Goal: Task Accomplishment & Management: Complete application form

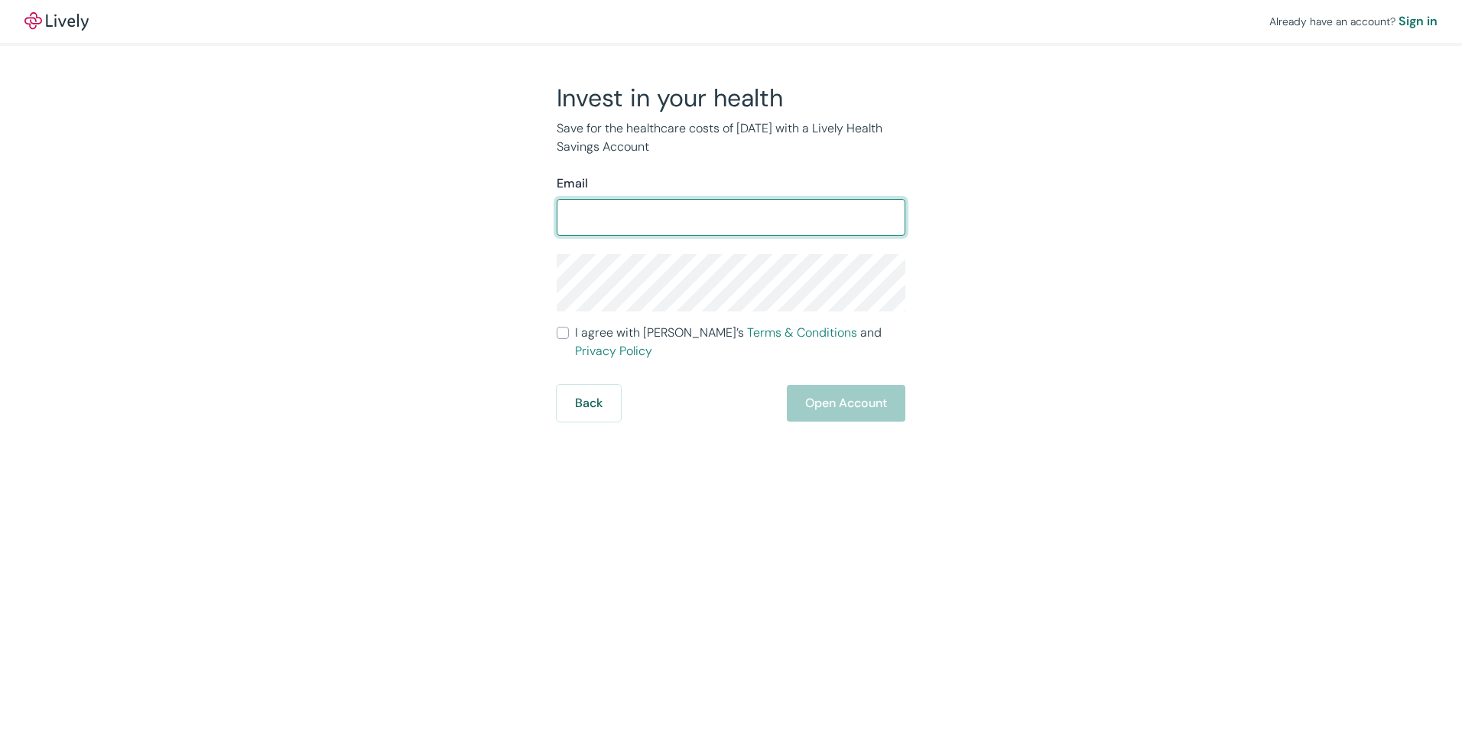
click at [857, 220] on input "Email" at bounding box center [731, 217] width 349 height 31
type input "[EMAIL_ADDRESS][DOMAIN_NAME]"
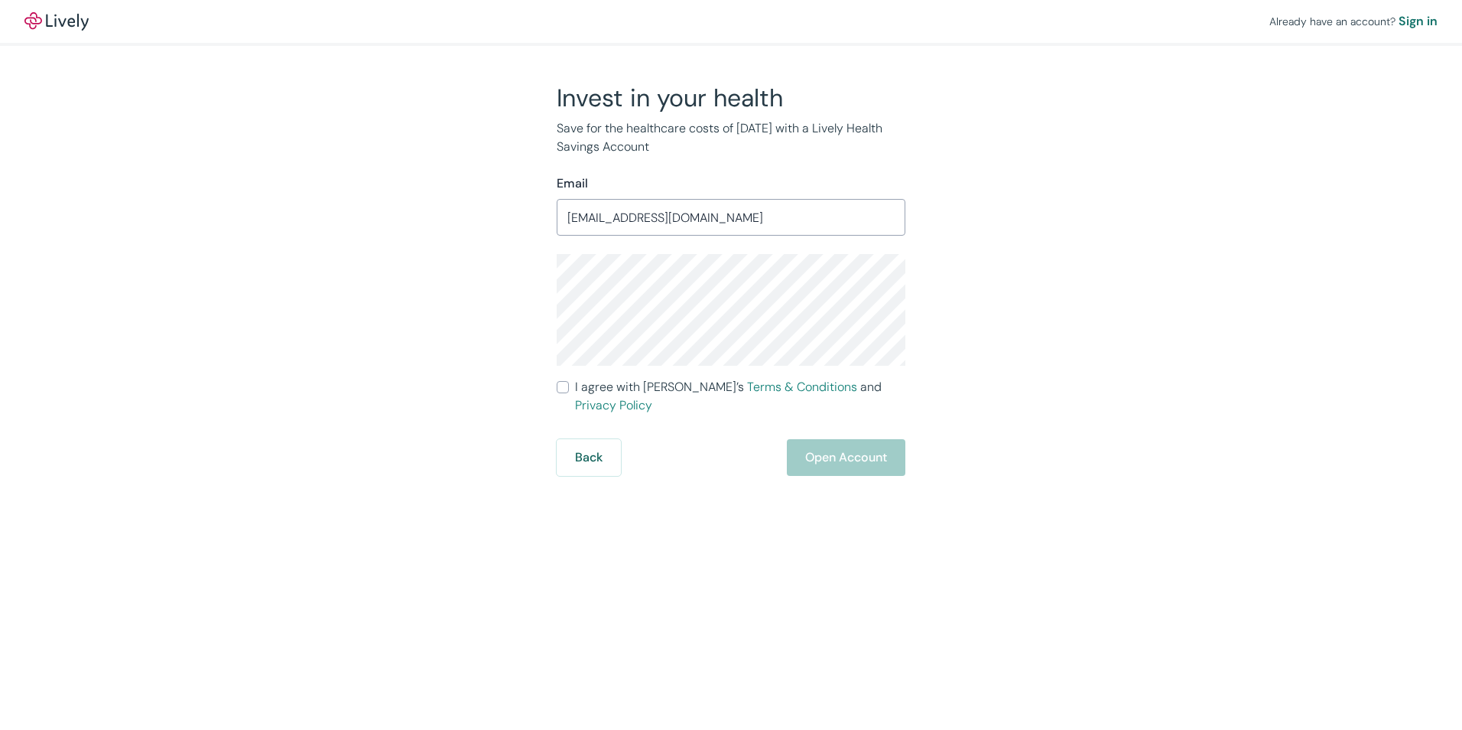
click at [1010, 257] on div "Invest in your health Save for the healthcare costs of [DATE] with a Lively Hea…" at bounding box center [722, 279] width 734 height 393
click at [1155, 265] on div "Already have an account? Sign in Invest in your health Save for the healthcare …" at bounding box center [731, 238] width 1462 height 476
click at [562, 391] on input "I agree with Lively’s Terms & Conditions and Privacy Policy" at bounding box center [563, 387] width 12 height 12
checkbox input "true"
click at [837, 439] on button "Open Account" at bounding box center [846, 457] width 119 height 37
